Goal: Obtain resource: Obtain resource

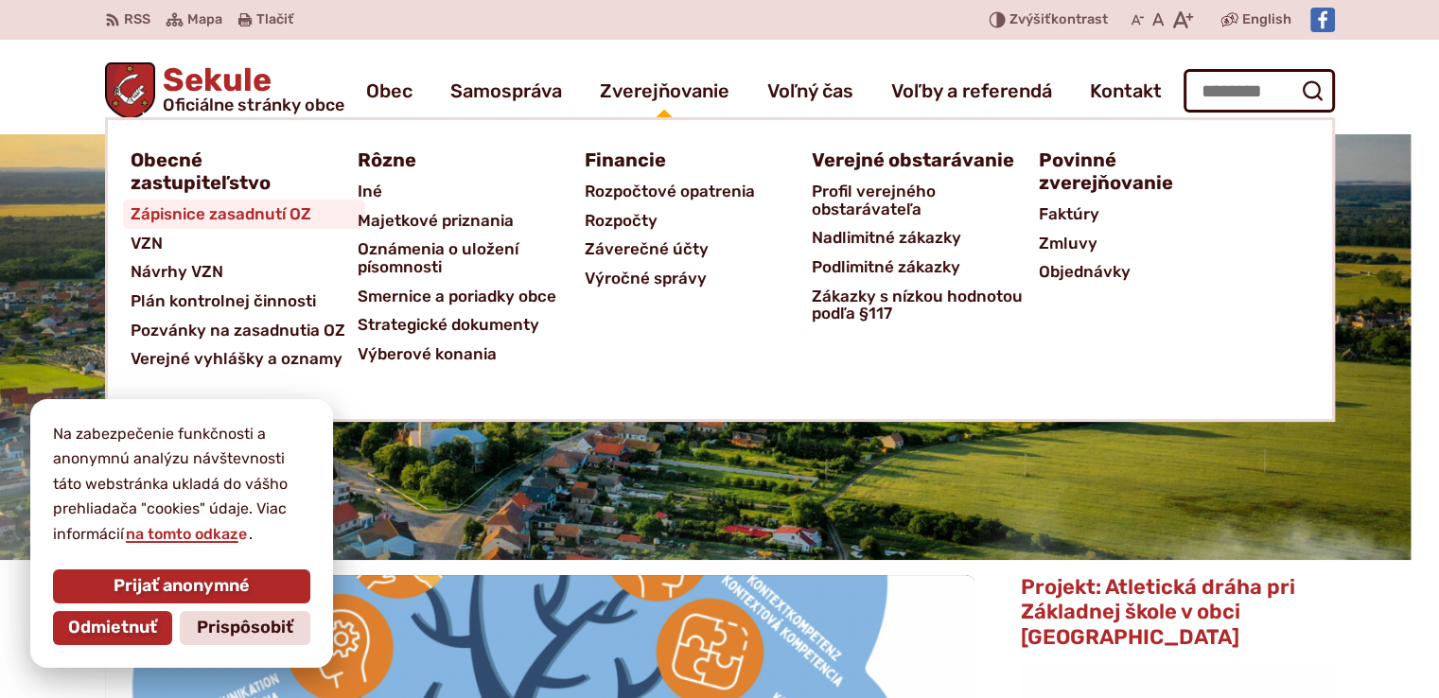
click at [227, 220] on span "Zápisnice zasadnutí OZ" at bounding box center [221, 214] width 181 height 29
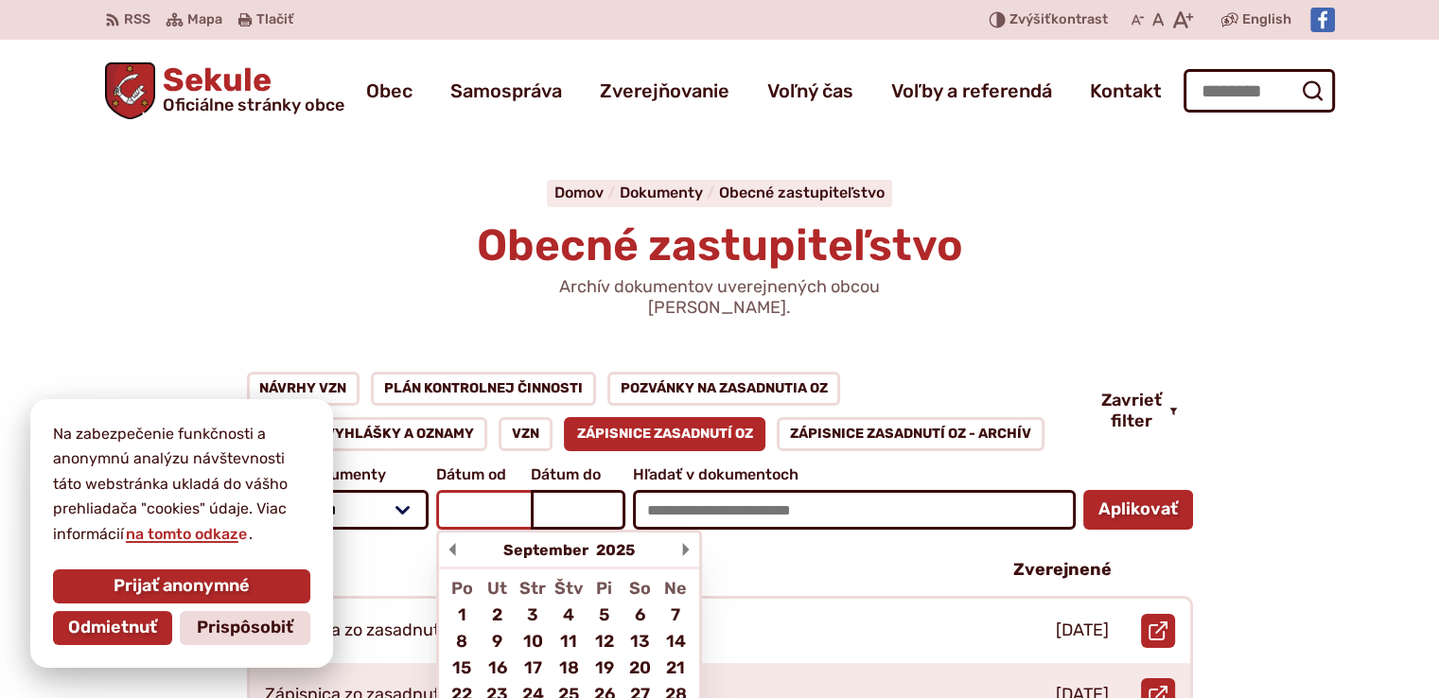
click at [496, 491] on input "Dátum od September 2025 Po Ut Str Štv Pi So Ne 1 2 3 4 5 6 7 8 9 10 11 12 13 14…" at bounding box center [483, 510] width 95 height 40
type input "****"
click at [562, 490] on input "Dátum do September 2025 Po Ut Str Štv Pi So Ne 1 2 3 4 5 6 7 8 9 10 11 12 13 14…" at bounding box center [578, 510] width 95 height 40
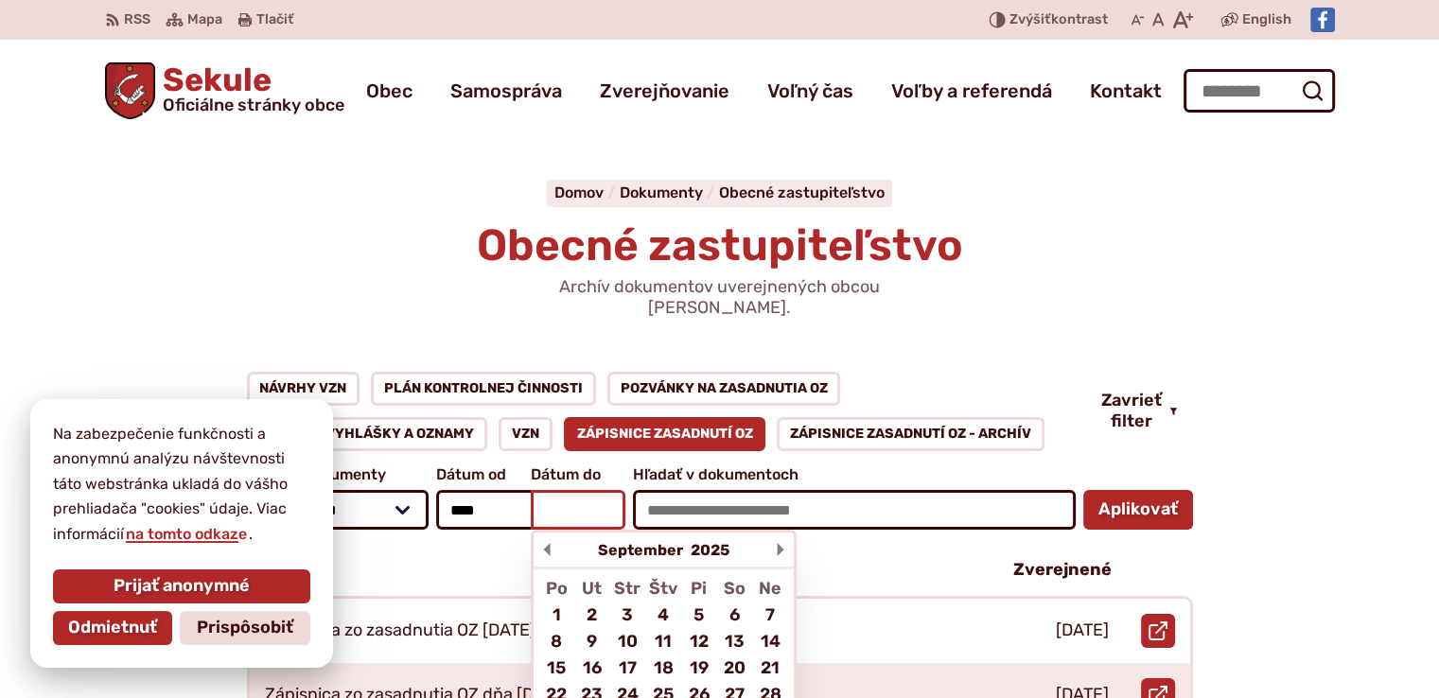
type input "*"
type input "****"
click at [1083, 490] on button "Aplikovať vybrané filtre" at bounding box center [1138, 510] width 110 height 40
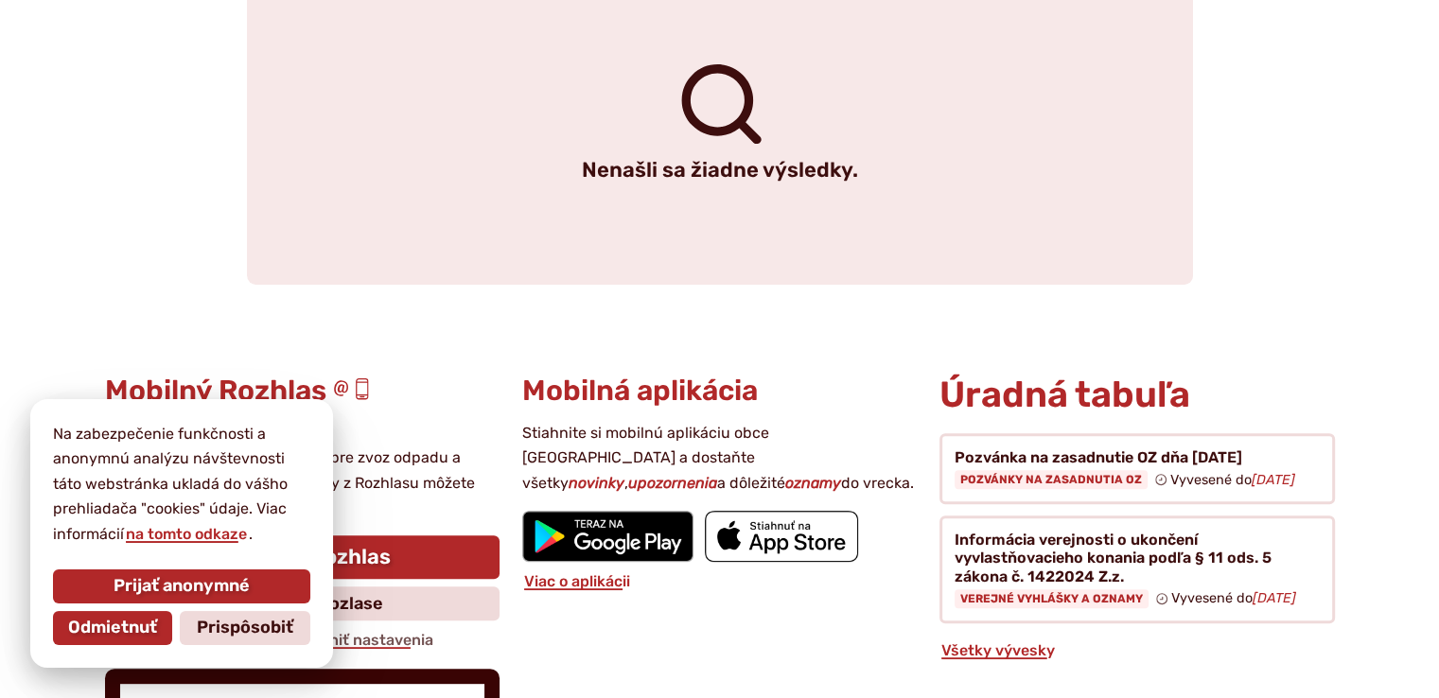
scroll to position [637, 0]
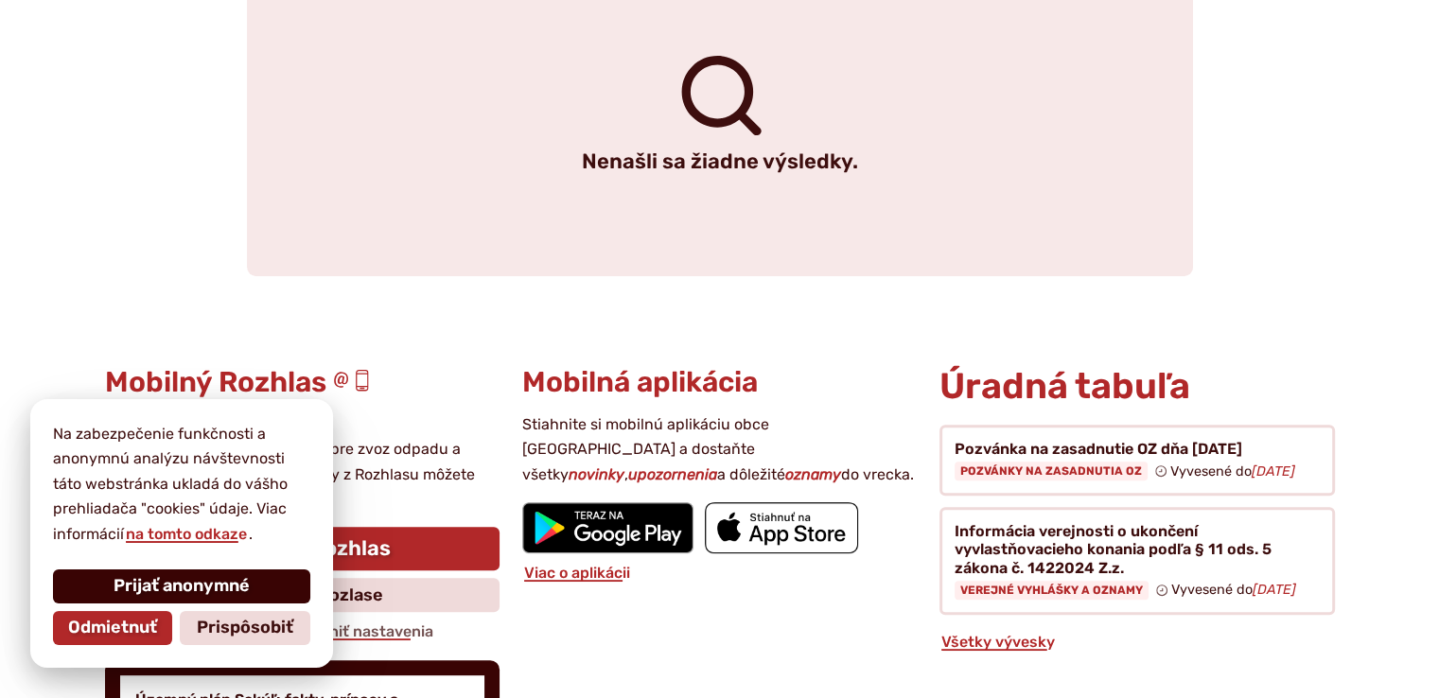
click at [163, 588] on span "Prijať anonymné" at bounding box center [182, 586] width 136 height 21
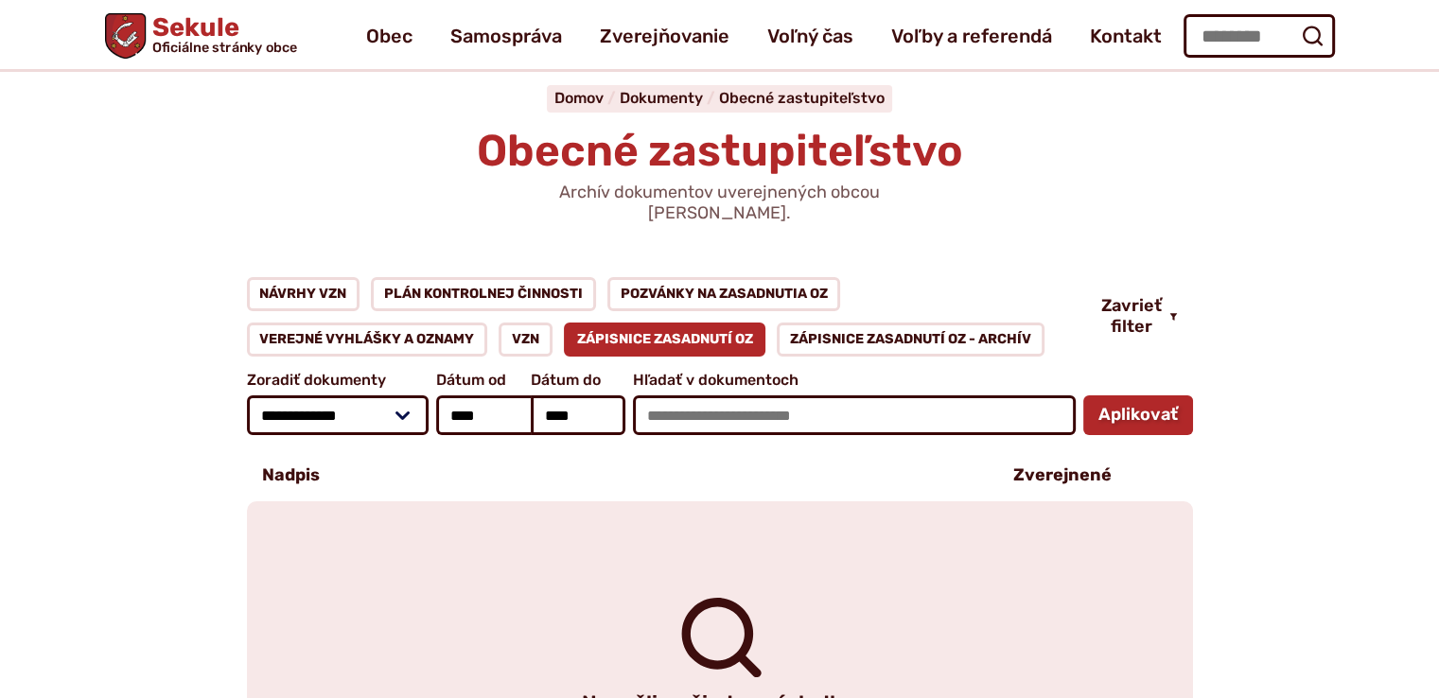
scroll to position [1, 0]
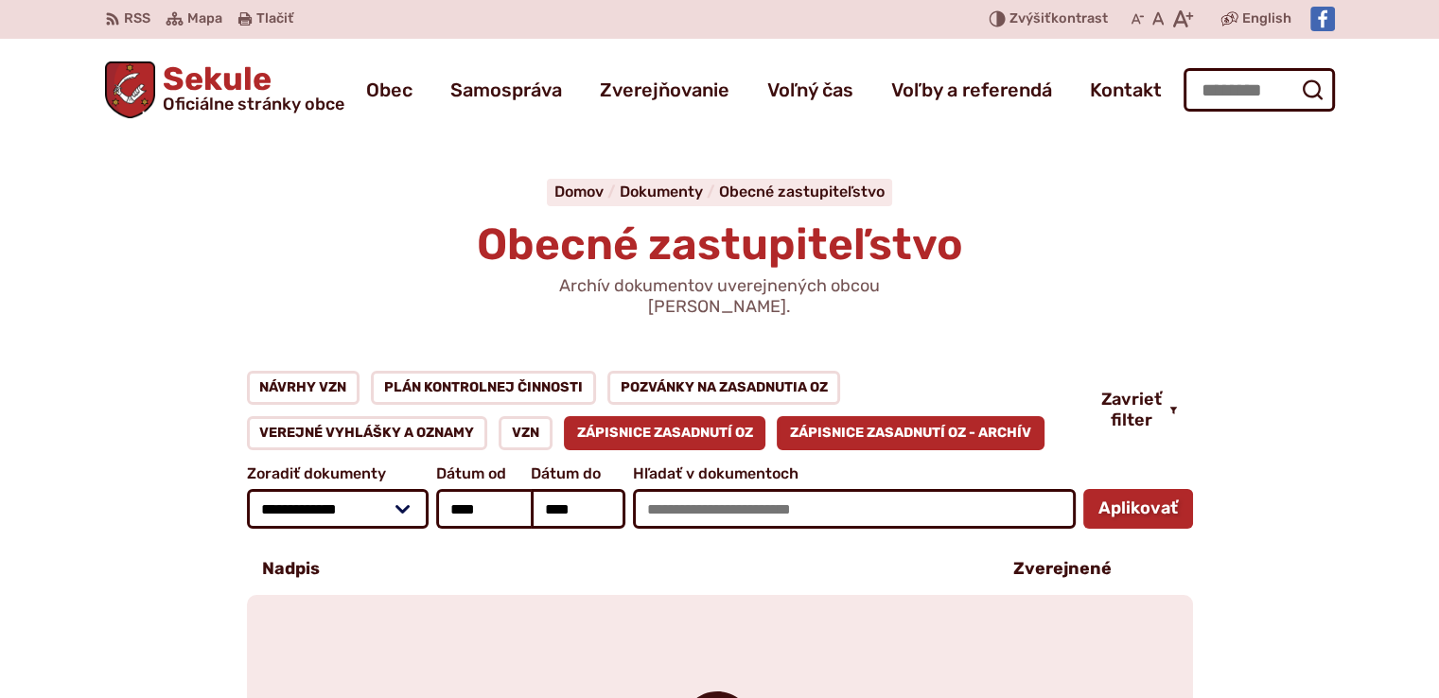
click at [935, 416] on link "Zápisnice zasadnutí OZ - ARCHÍV" at bounding box center [911, 433] width 268 height 34
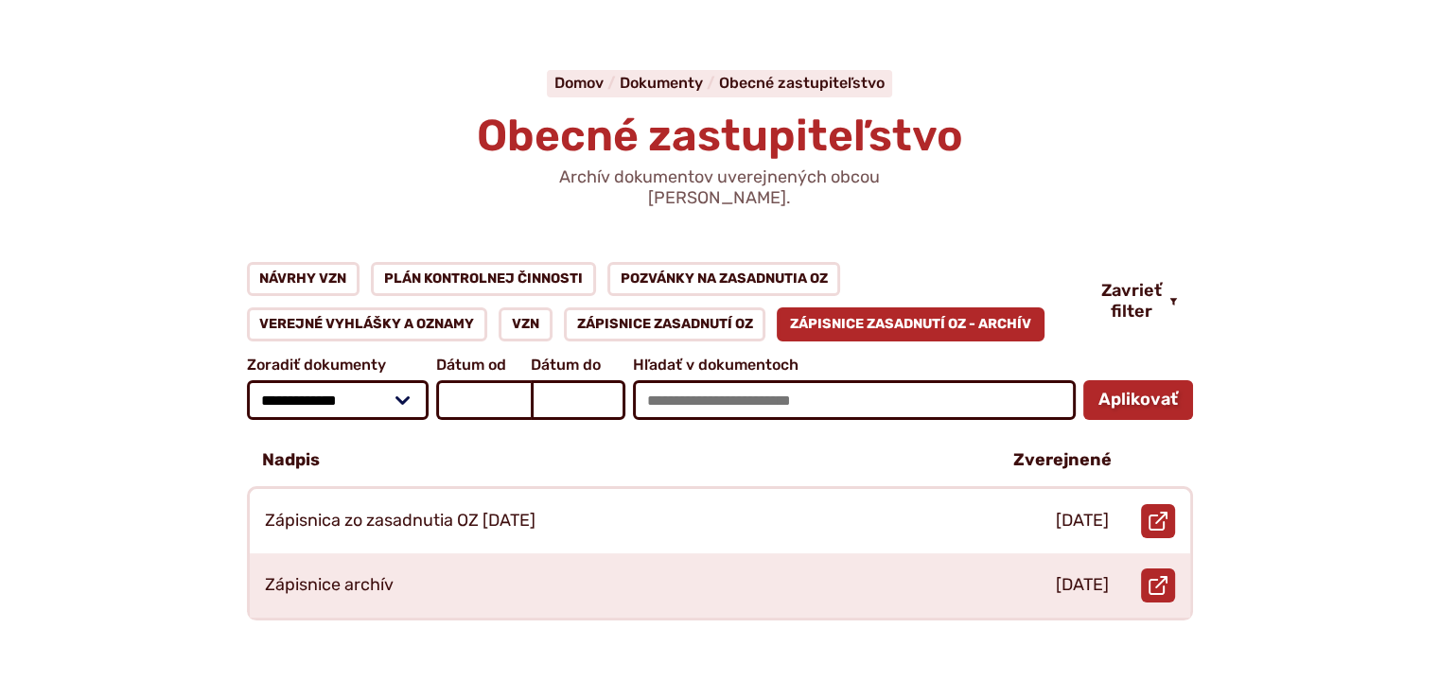
scroll to position [186, 0]
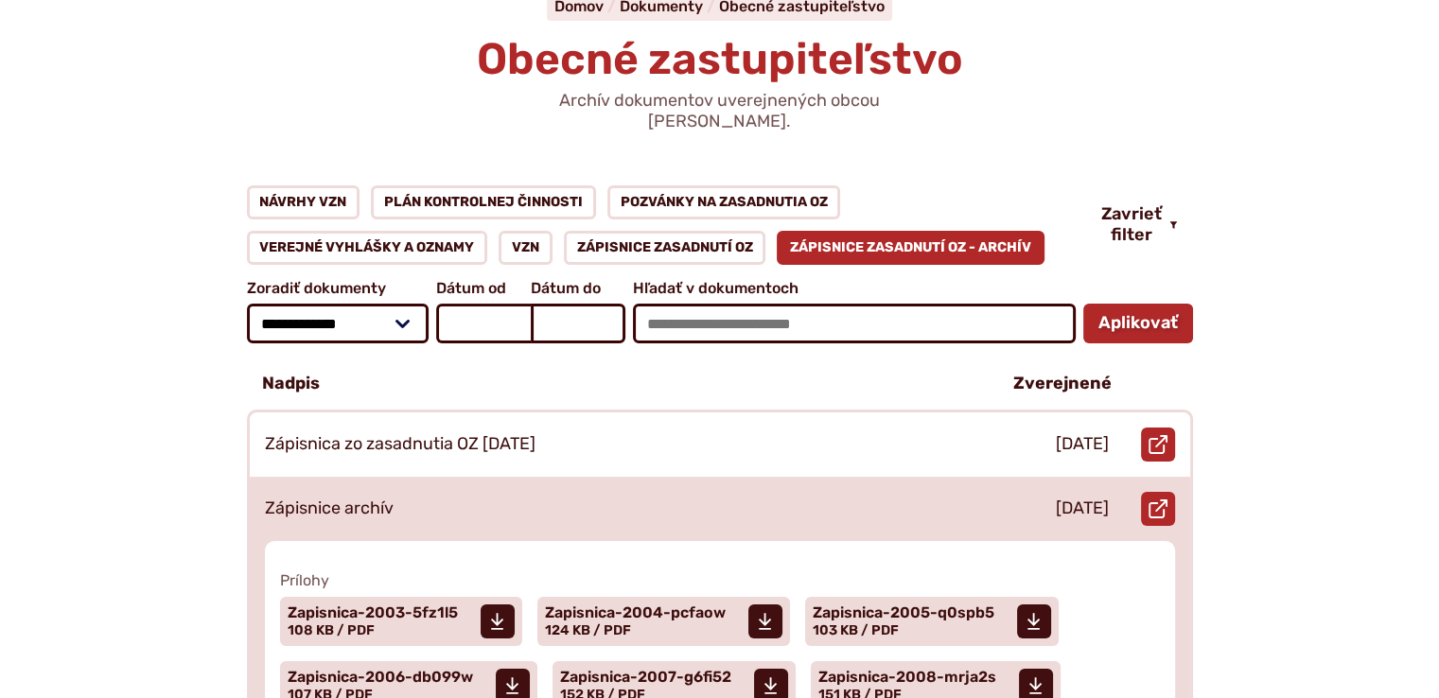
click at [277, 499] on p "Zápisnice archív" at bounding box center [329, 509] width 129 height 21
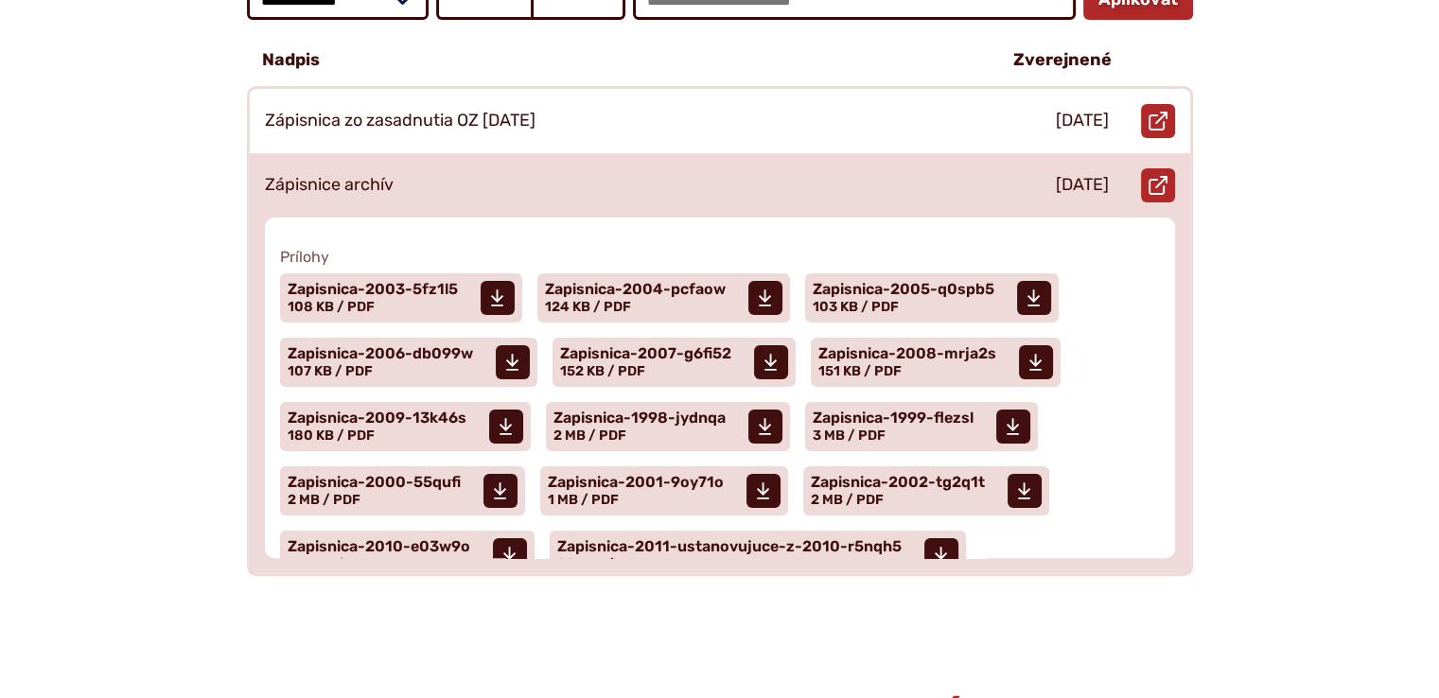
scroll to position [513, 0]
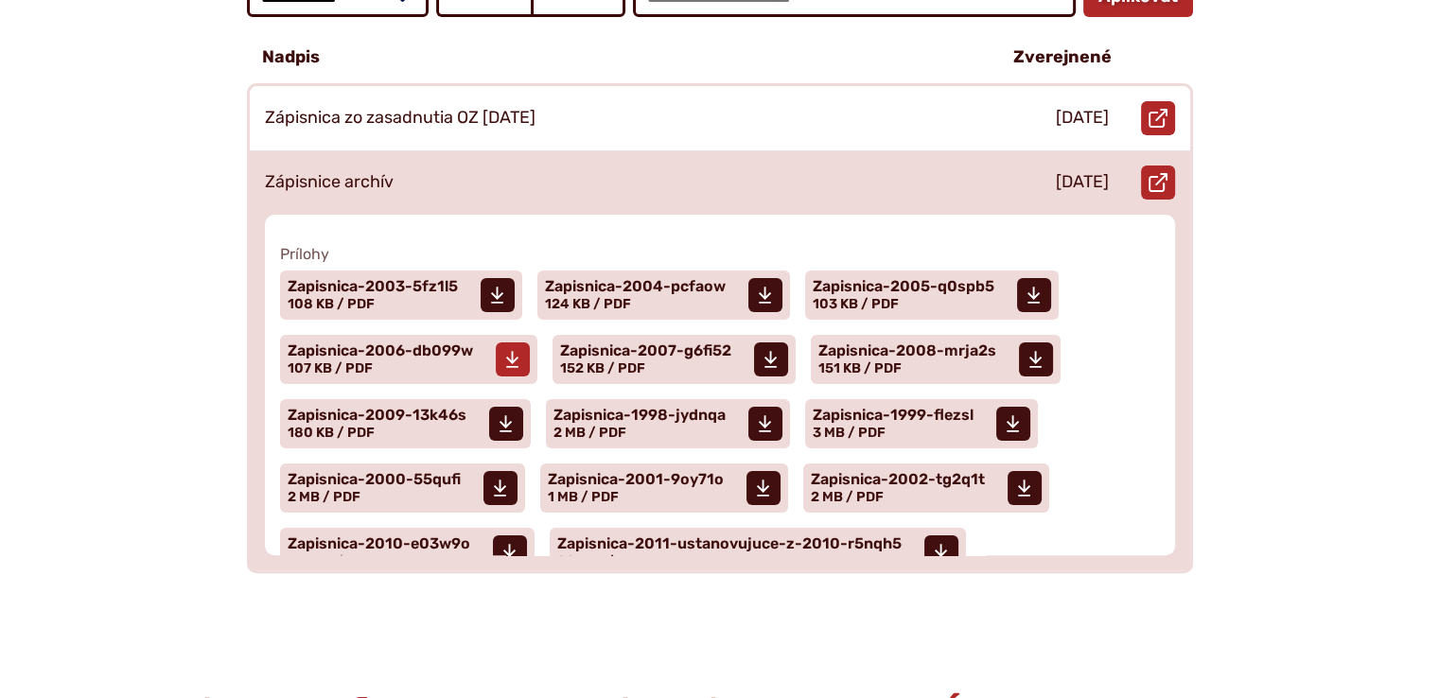
click at [314, 360] on span "Veľkosť a typ súboru 107 KB / PDF" at bounding box center [330, 368] width 85 height 16
